Goal: Task Accomplishment & Management: Manage account settings

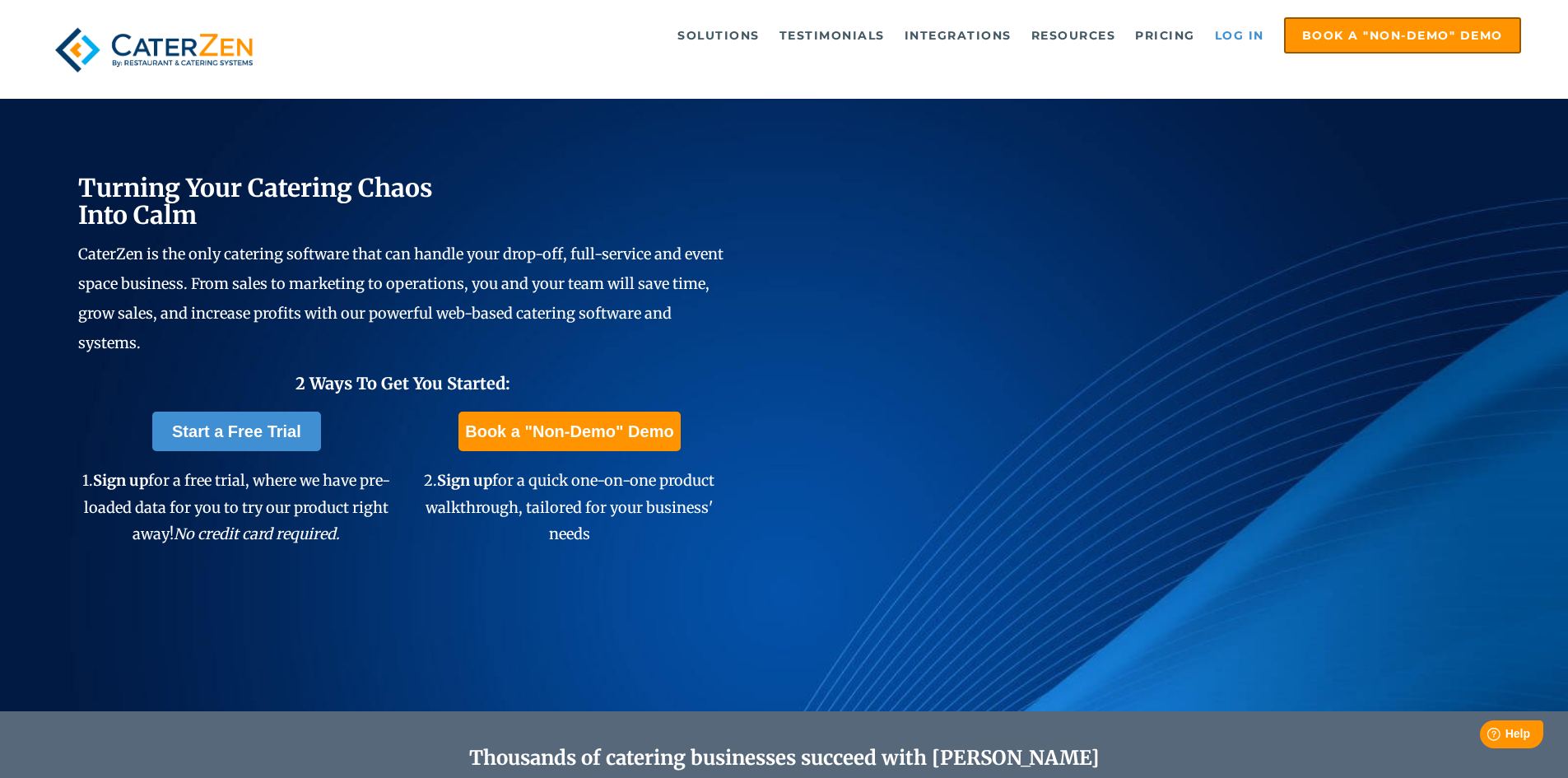
click at [1244, 38] on link "Log in" at bounding box center [1240, 35] width 66 height 33
click at [1219, 35] on link "Log in" at bounding box center [1240, 35] width 66 height 33
click at [1248, 39] on link "Log in" at bounding box center [1240, 35] width 66 height 33
click at [1229, 24] on link "Log in" at bounding box center [1240, 35] width 66 height 33
